Goal: Use online tool/utility: Utilize a website feature to perform a specific function

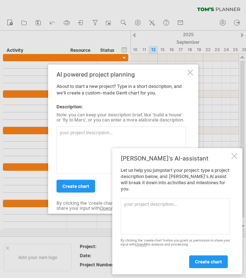
paste textarea "Loremipsumd sita CO adipi elitsed: Doeiu tem Incid-utlabo etd magna aliquae Adm…"
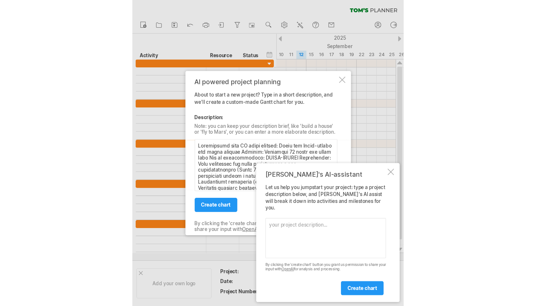
scroll to position [249, 0]
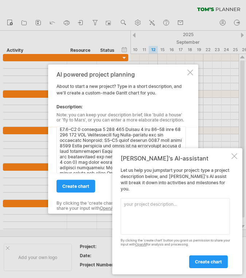
type textarea "Loremipsumd sita CO adipi elitsed: Doeiu tem Incid-utlabo etd magna aliquae Adm…"
click at [232, 159] on div at bounding box center [235, 156] width 6 height 6
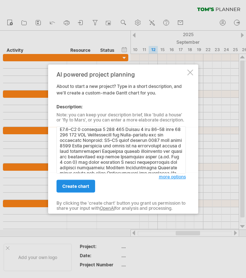
click at [79, 187] on span "create chart" at bounding box center [75, 185] width 27 height 5
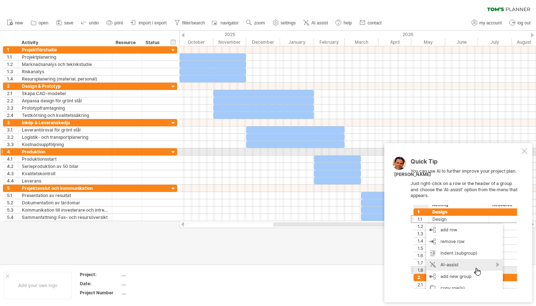
click at [527, 153] on div at bounding box center [524, 151] width 6 height 6
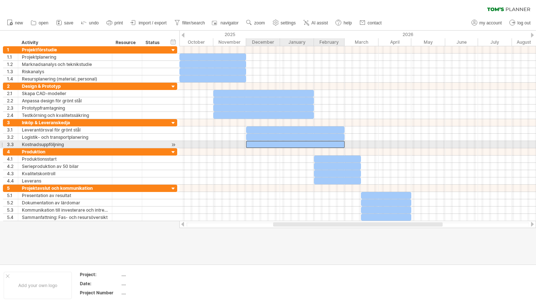
click at [296, 144] on div at bounding box center [295, 144] width 98 height 7
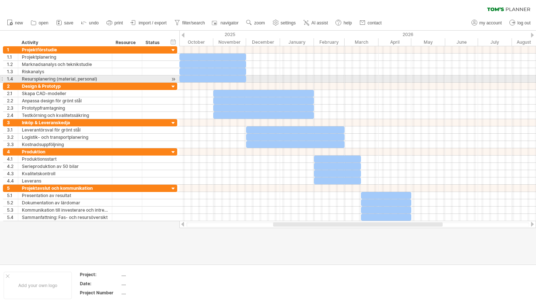
click at [252, 82] on div at bounding box center [357, 78] width 357 height 7
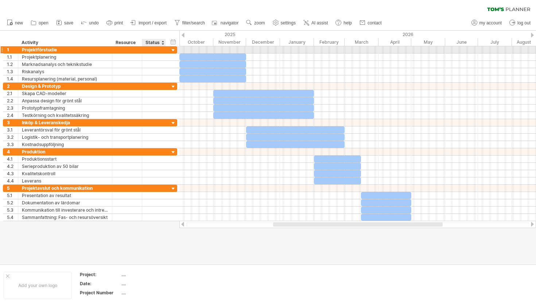
click at [173, 47] on div at bounding box center [173, 50] width 7 height 7
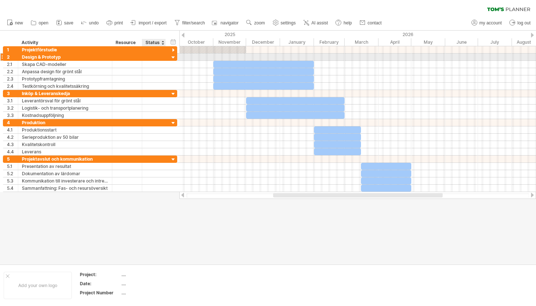
click at [172, 54] on div at bounding box center [173, 57] width 7 height 7
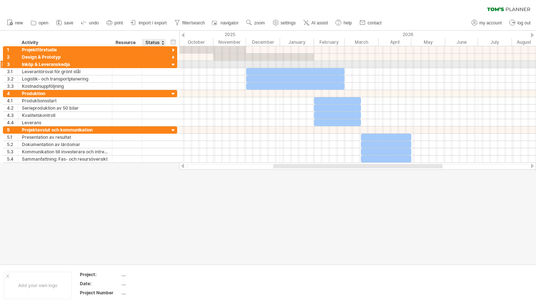
click at [174, 66] on div at bounding box center [173, 65] width 7 height 7
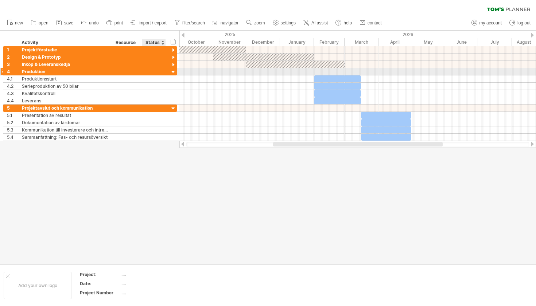
click at [173, 72] on div at bounding box center [173, 72] width 7 height 7
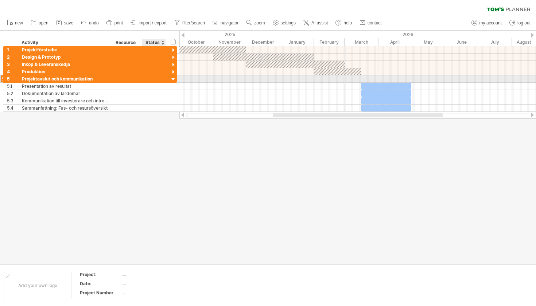
click at [173, 77] on div at bounding box center [173, 79] width 7 height 7
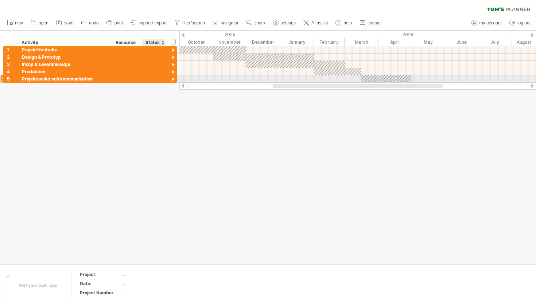
click at [173, 81] on div at bounding box center [173, 79] width 7 height 7
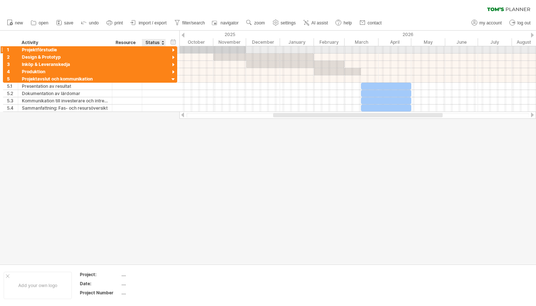
click at [171, 53] on div at bounding box center [173, 50] width 7 height 7
